Goal: Task Accomplishment & Management: Use online tool/utility

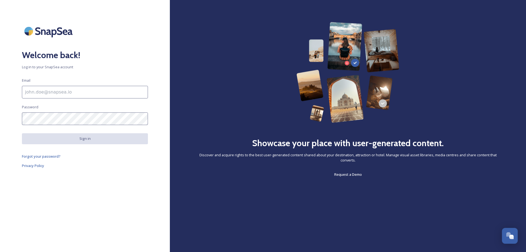
click at [60, 89] on input at bounding box center [85, 92] width 126 height 13
click at [0, 128] on div "Welcome back! Log in to your SnapSea account Email Password Sign in Forgot your…" at bounding box center [85, 126] width 170 height 208
click at [70, 93] on input at bounding box center [85, 92] width 126 height 13
type input "[DOMAIN_NAME][EMAIL_ADDRESS][DOMAIN_NAME]"
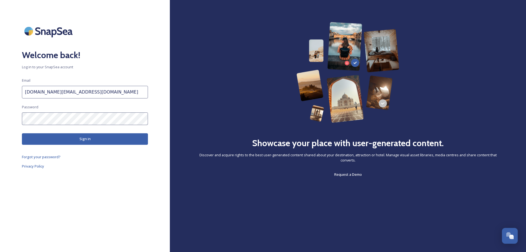
click at [95, 144] on button "Sign in" at bounding box center [85, 138] width 126 height 11
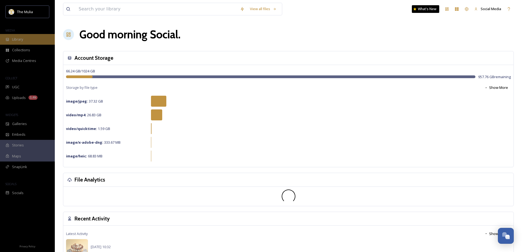
click at [20, 40] on span "Library" at bounding box center [17, 39] width 11 height 5
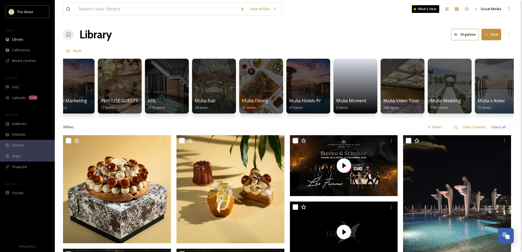
scroll to position [0, 364]
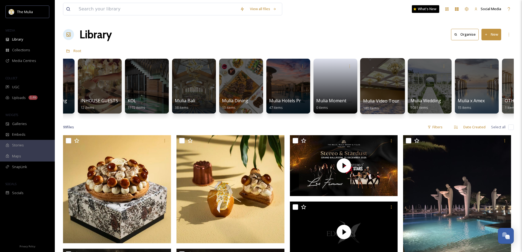
click at [372, 103] on span "Mulia Video Tour" at bounding box center [381, 101] width 36 height 6
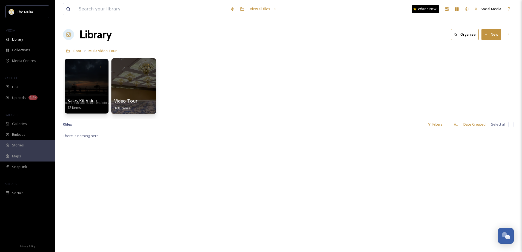
click at [123, 101] on span "Video Tour" at bounding box center [126, 101] width 24 height 6
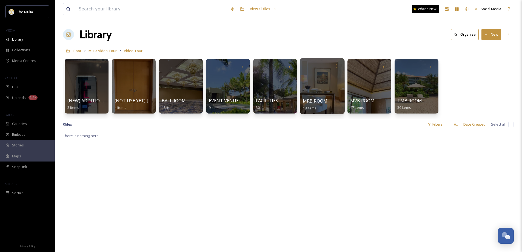
click at [310, 104] on span "MRB ROOM" at bounding box center [315, 101] width 25 height 6
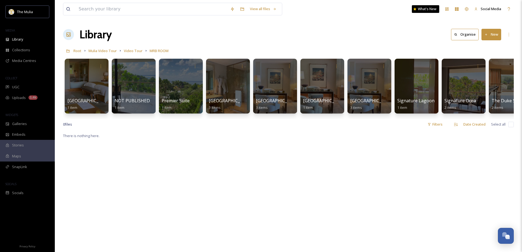
click at [490, 34] on button "New" at bounding box center [491, 34] width 20 height 11
click at [484, 48] on span "File Upload" at bounding box center [489, 47] width 18 height 5
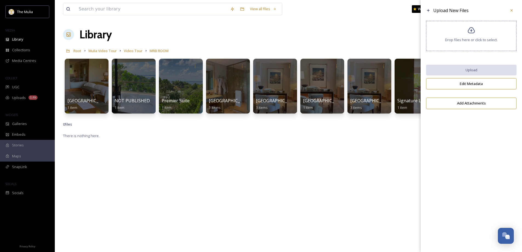
click at [447, 39] on span "Drop files here or click to select." at bounding box center [471, 39] width 53 height 5
click at [511, 10] on icon at bounding box center [511, 10] width 4 height 4
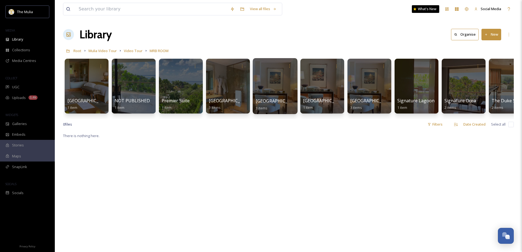
click at [270, 77] on div at bounding box center [275, 86] width 45 height 56
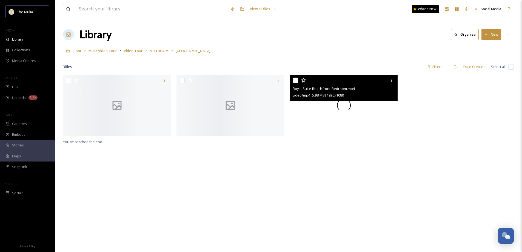
click at [379, 118] on div at bounding box center [344, 105] width 108 height 61
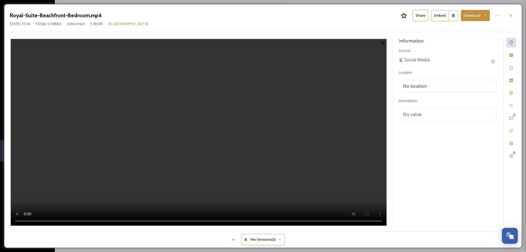
click at [418, 14] on button "Share" at bounding box center [420, 15] width 16 height 11
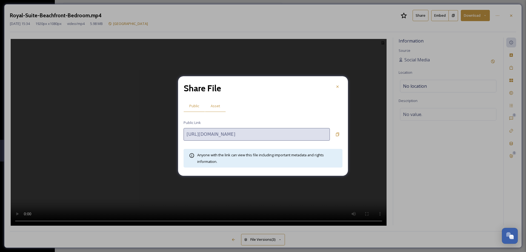
click at [217, 106] on span "Asset" at bounding box center [215, 105] width 9 height 5
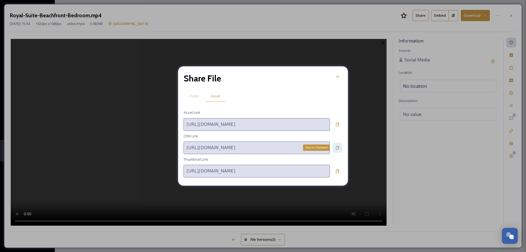
click at [336, 148] on icon at bounding box center [337, 147] width 4 height 4
drag, startPoint x: 337, startPoint y: 77, endPoint x: 362, endPoint y: 69, distance: 26.6
click at [337, 77] on icon at bounding box center [337, 76] width 4 height 4
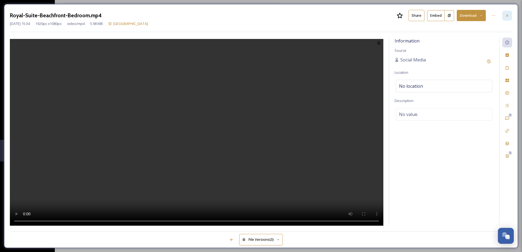
click at [507, 17] on icon at bounding box center [507, 15] width 4 height 4
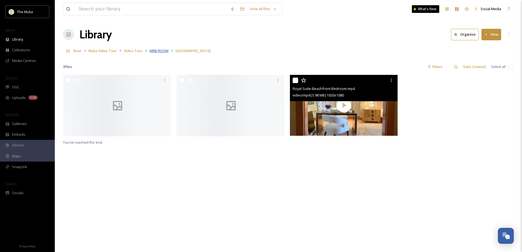
click at [160, 51] on span "MRB ROOM" at bounding box center [159, 50] width 19 height 5
